Goal: Task Accomplishment & Management: Complete application form

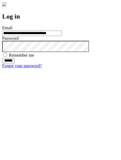
type input "**********"
click at [14, 63] on input "******" at bounding box center [8, 60] width 12 height 5
type input "**********"
click at [14, 63] on input "******" at bounding box center [8, 60] width 12 height 5
